Goal: Task Accomplishment & Management: Use online tool/utility

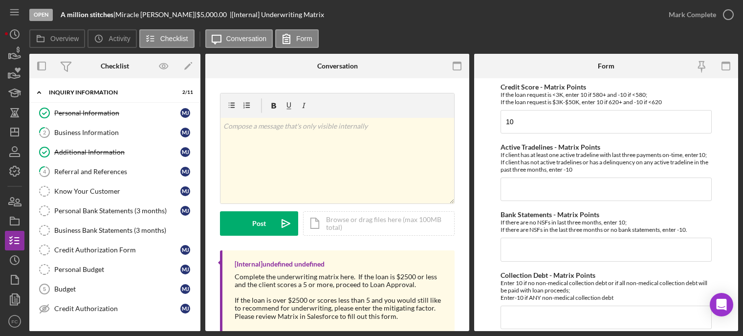
scroll to position [411, 0]
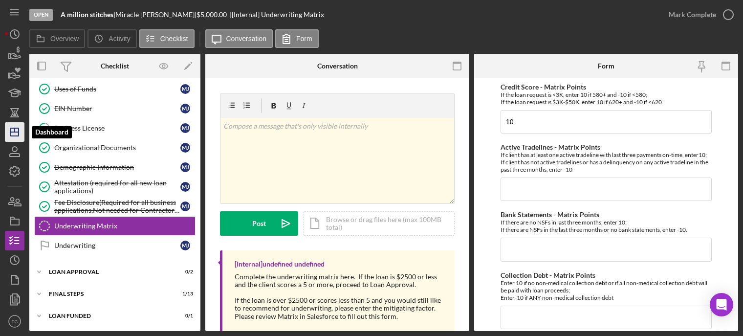
click at [16, 129] on icon "Icon/Dashboard" at bounding box center [14, 132] width 24 height 24
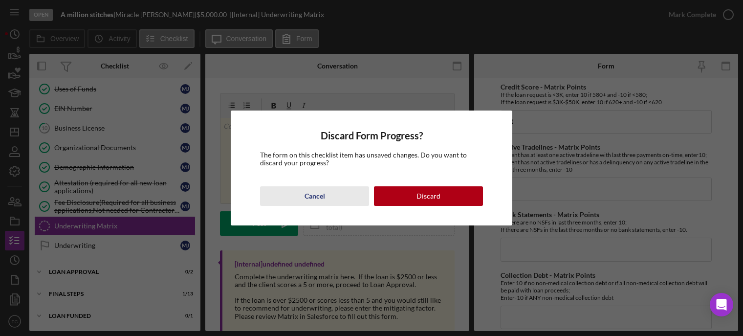
click at [327, 191] on button "Cancel" at bounding box center [314, 196] width 109 height 20
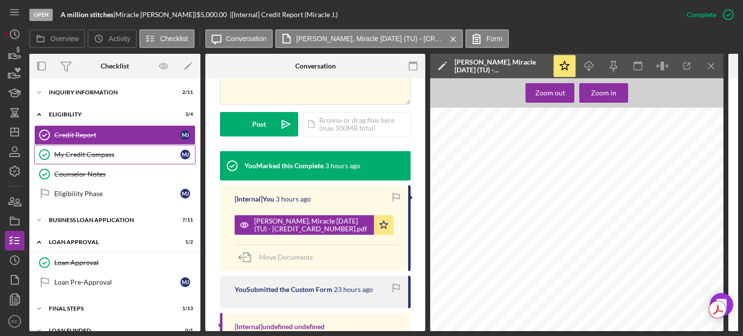
scroll to position [1905, 0]
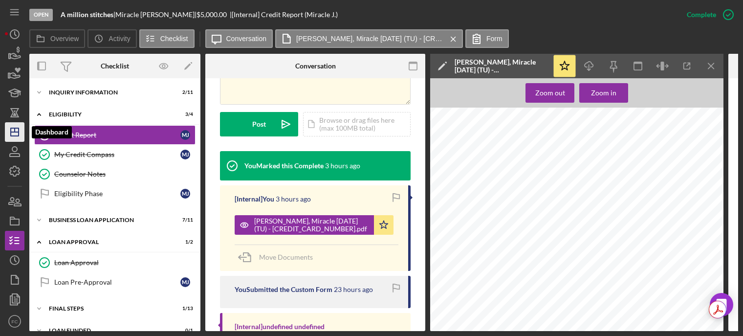
click at [18, 125] on icon "Icon/Dashboard" at bounding box center [14, 132] width 24 height 24
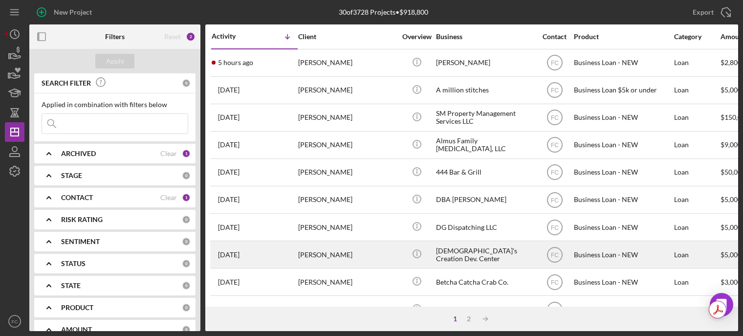
click at [349, 251] on div "Regina Whittaker" at bounding box center [347, 254] width 98 height 26
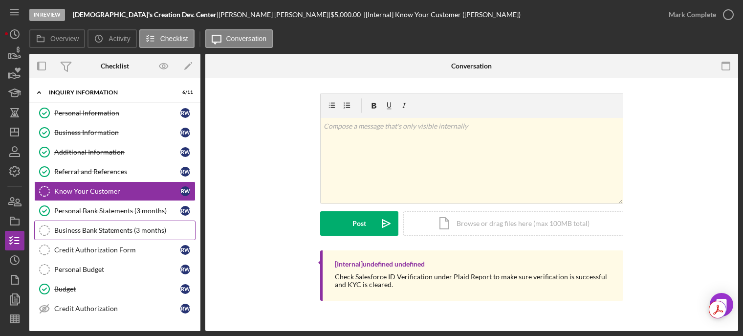
scroll to position [107, 0]
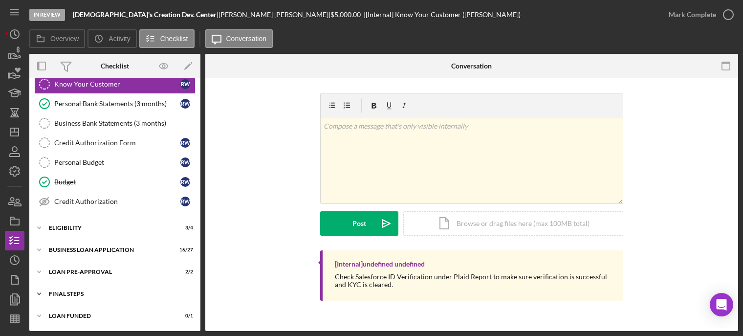
click at [97, 286] on div "Icon/Expander FINAL STEPS 6 / 19" at bounding box center [114, 294] width 171 height 20
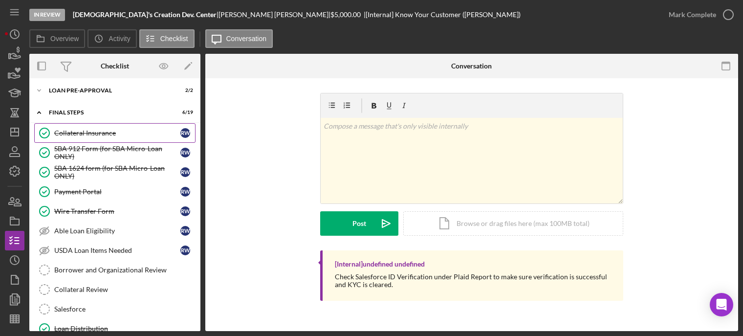
scroll to position [191, 0]
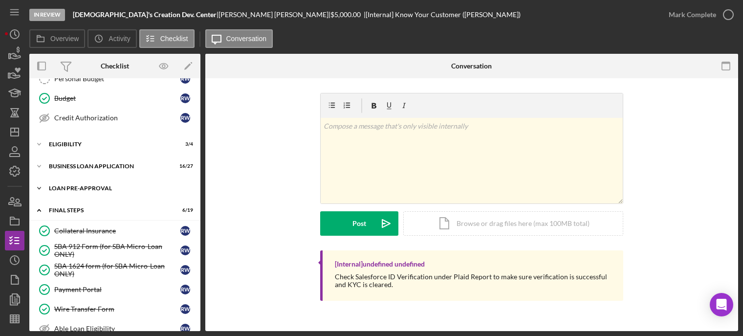
click at [90, 191] on div "LOAN PRE-APPROVAL" at bounding box center [118, 188] width 139 height 6
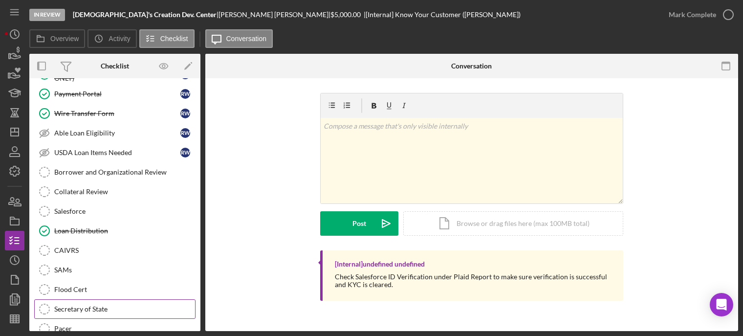
scroll to position [333, 0]
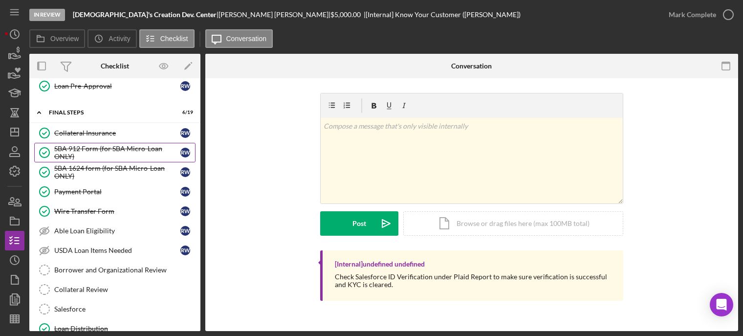
click at [91, 150] on div "SBA 912 Form (for SBA Micro-Loan ONLY)" at bounding box center [117, 153] width 126 height 16
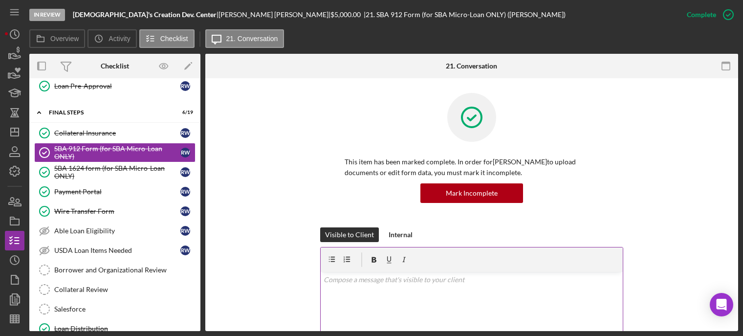
scroll to position [98, 0]
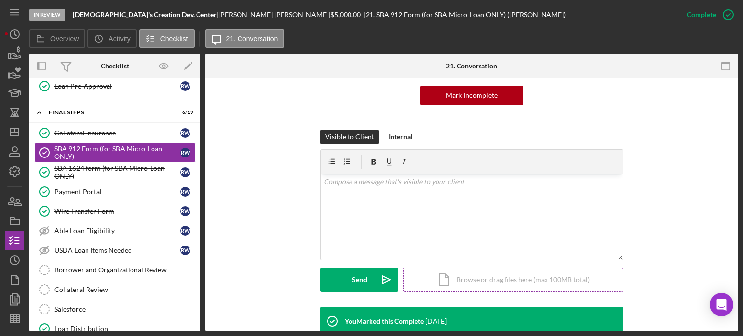
click at [455, 279] on div "Icon/Document Browse or drag files here (max 100MB total) Tap to choose files o…" at bounding box center [513, 279] width 220 height 24
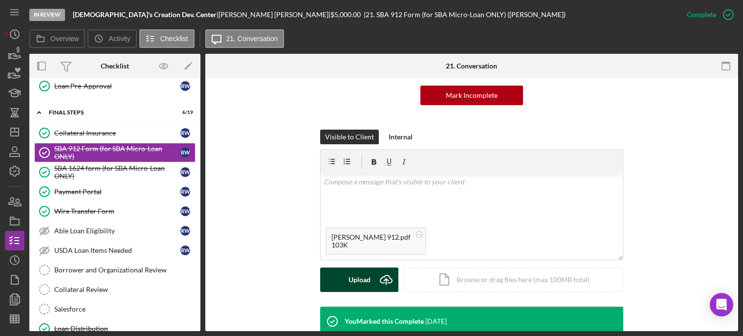
click at [366, 278] on div "Upload" at bounding box center [359, 279] width 22 height 24
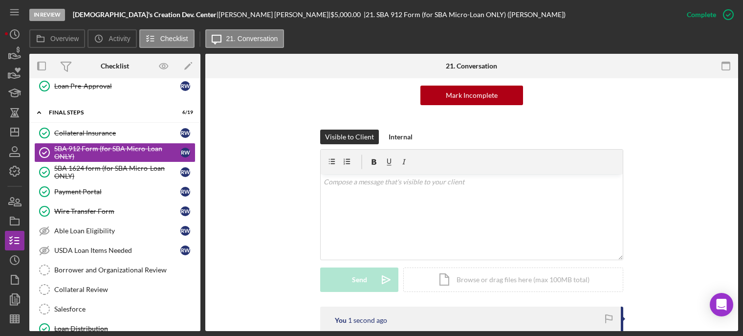
scroll to position [195, 0]
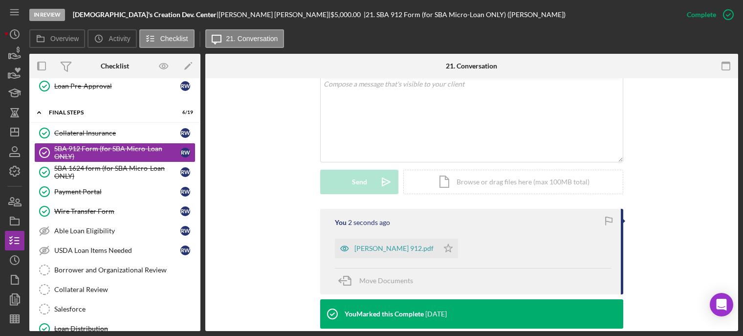
drag, startPoint x: 418, startPoint y: 246, endPoint x: 537, endPoint y: 168, distance: 142.7
click at [438, 246] on icon "Icon/Star" at bounding box center [448, 248] width 20 height 20
